Goal: Information Seeking & Learning: Learn about a topic

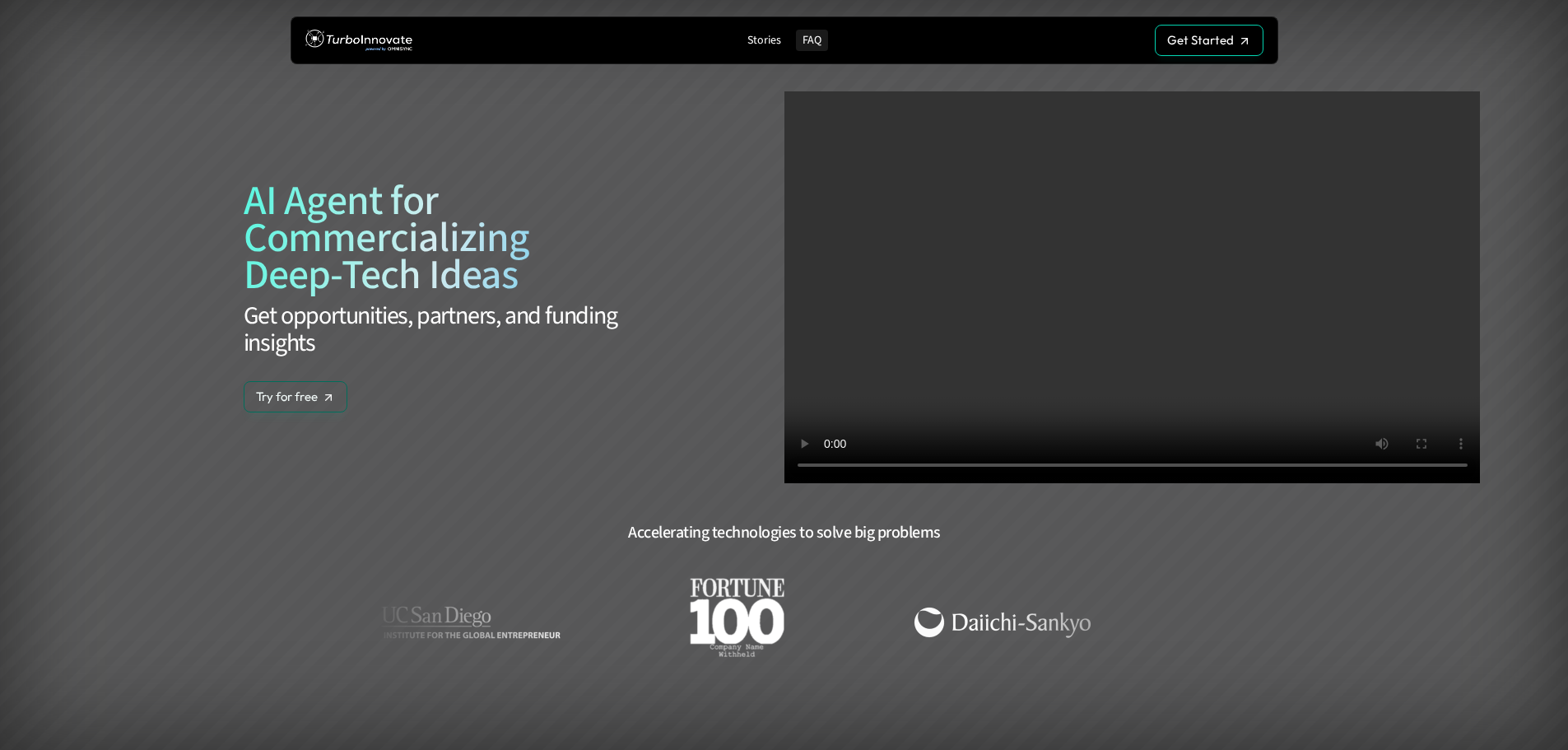
click at [814, 40] on p "FAQ" at bounding box center [812, 41] width 19 height 14
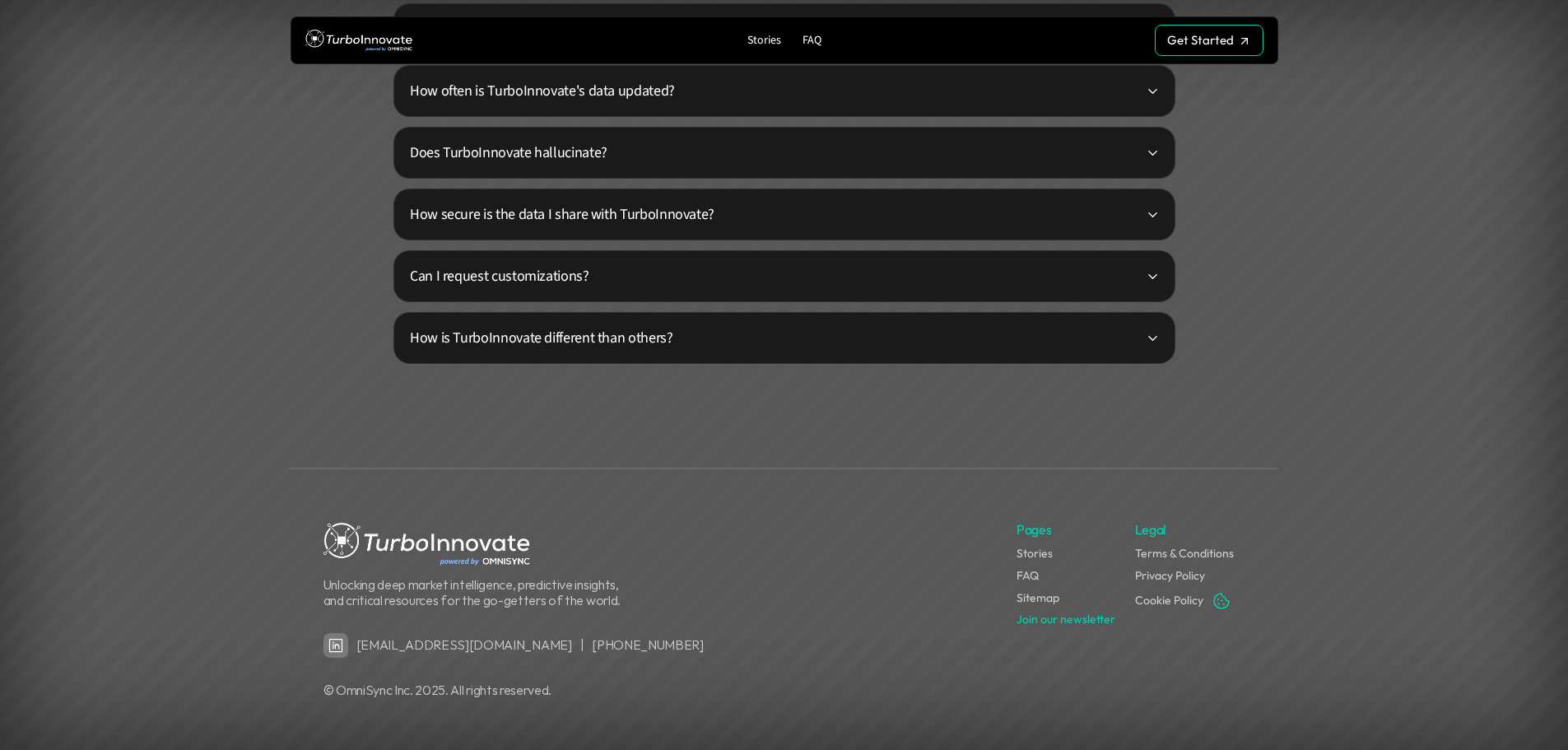
scroll to position [4200, 0]
click at [1036, 556] on link "Stories" at bounding box center [1035, 552] width 36 height 15
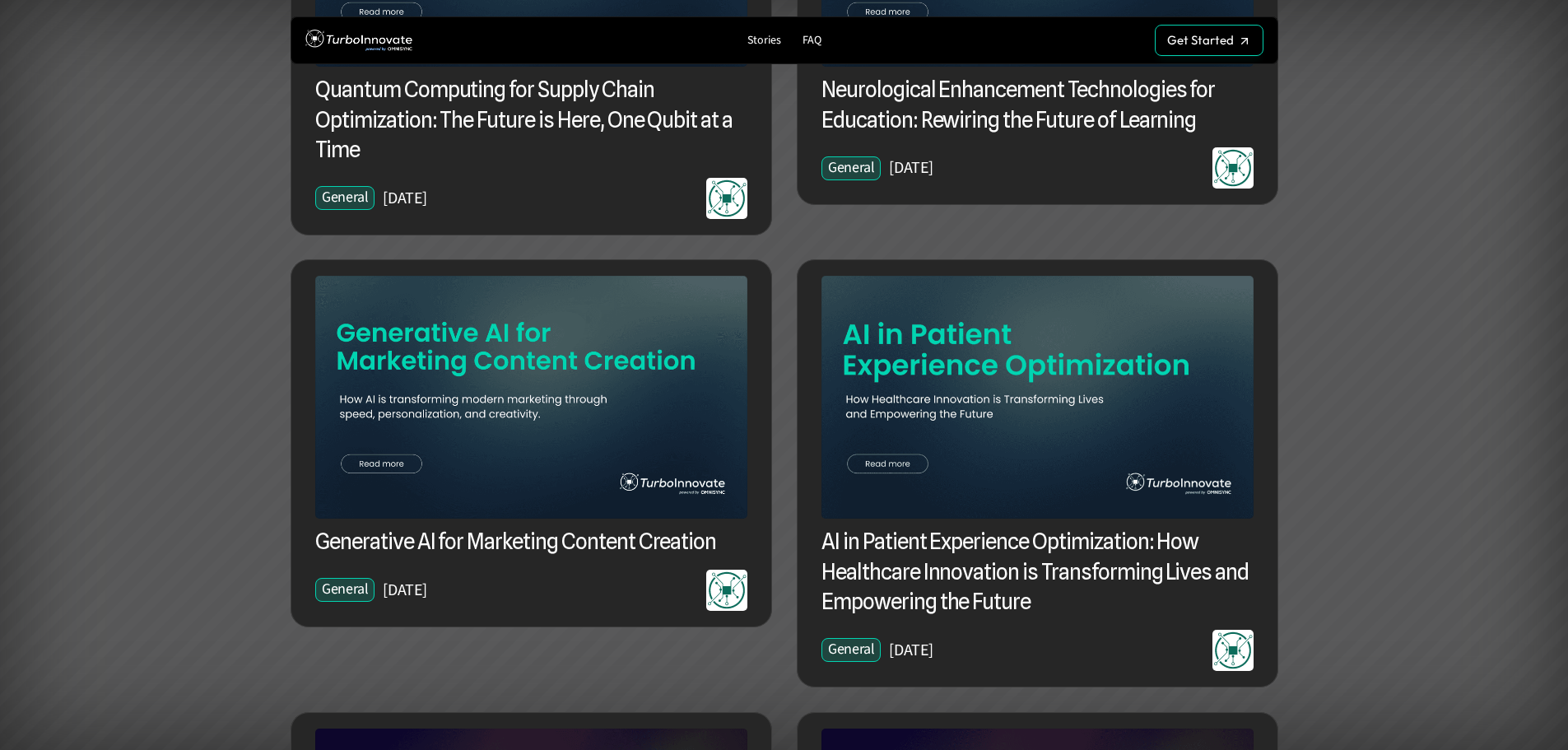
scroll to position [843, 0]
click at [919, 351] on img at bounding box center [1037, 399] width 432 height 243
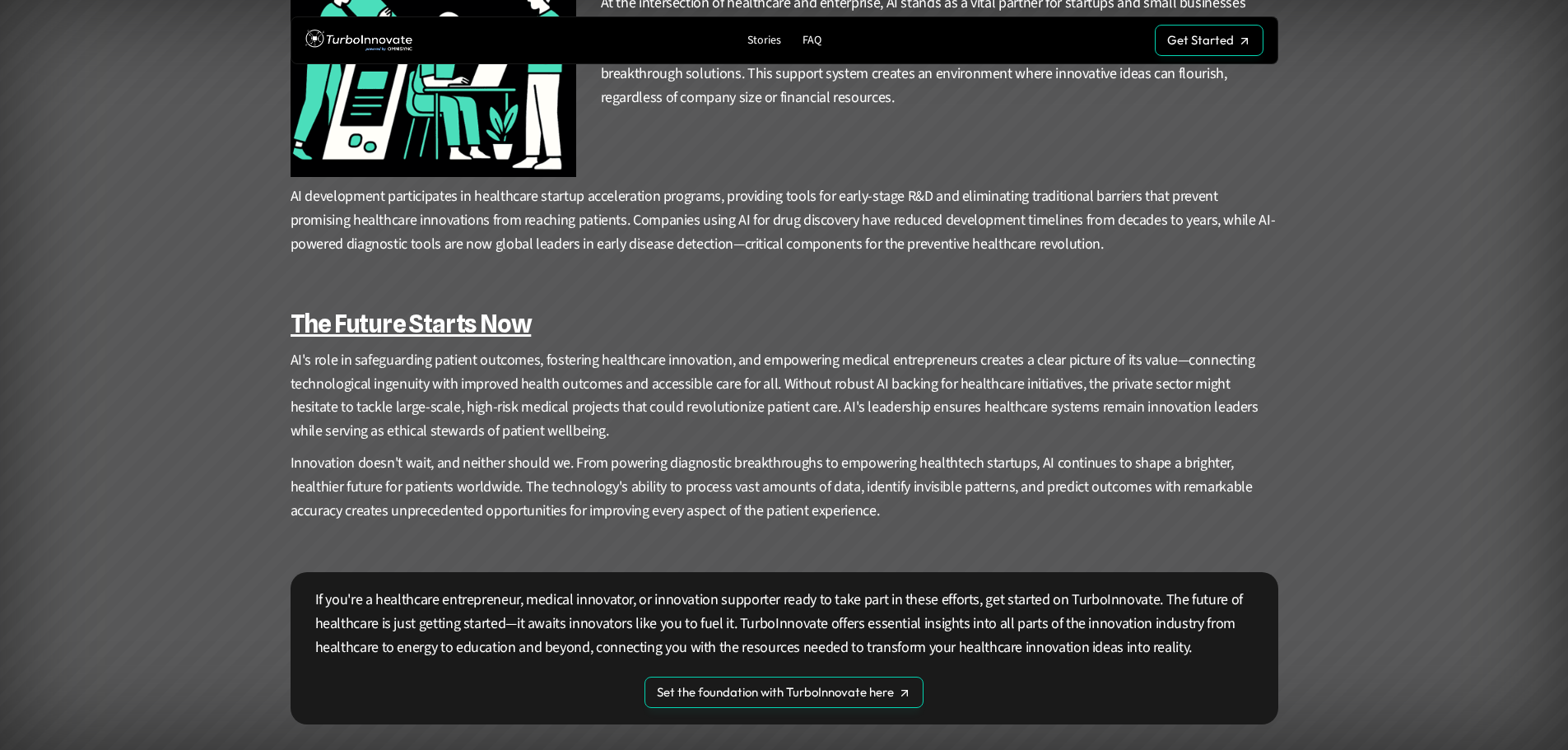
scroll to position [2078, 0]
